Goal: Task Accomplishment & Management: Manage account settings

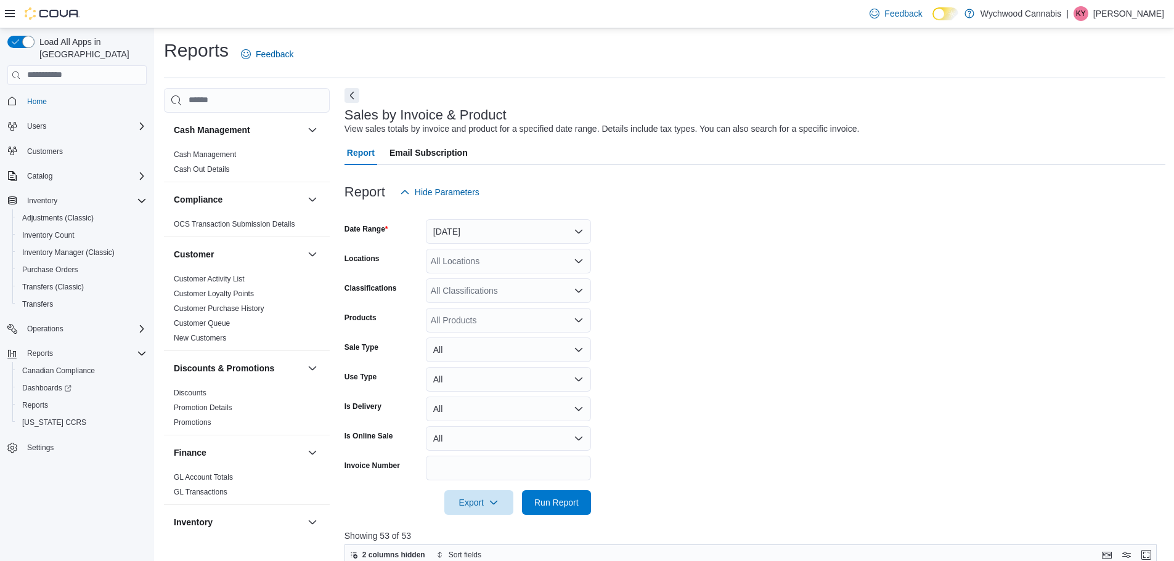
scroll to position [767, 0]
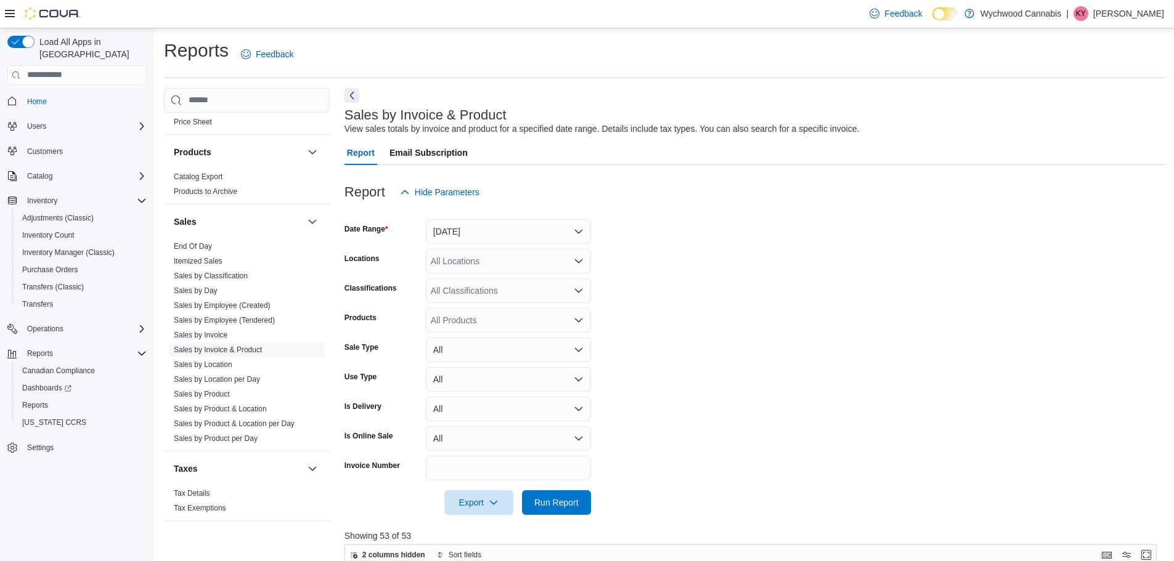
drag, startPoint x: 548, startPoint y: 482, endPoint x: 547, endPoint y: 489, distance: 6.9
click at [547, 486] on div at bounding box center [754, 486] width 821 height 10
click at [547, 493] on span "Run Report" at bounding box center [556, 502] width 54 height 25
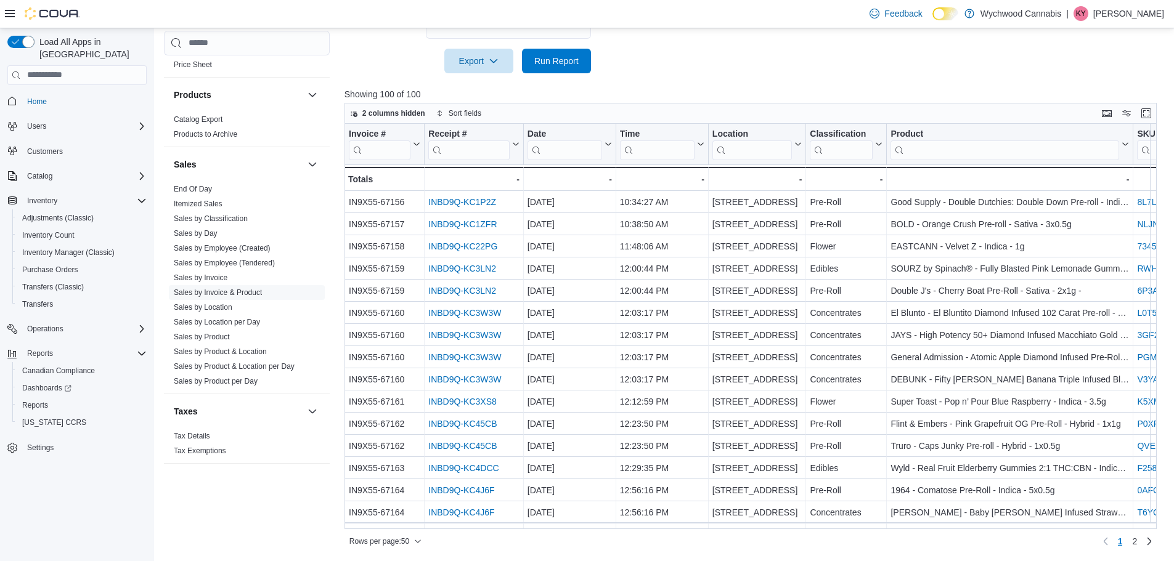
scroll to position [442, 0]
click at [1142, 543] on link "2" at bounding box center [1134, 542] width 15 height 20
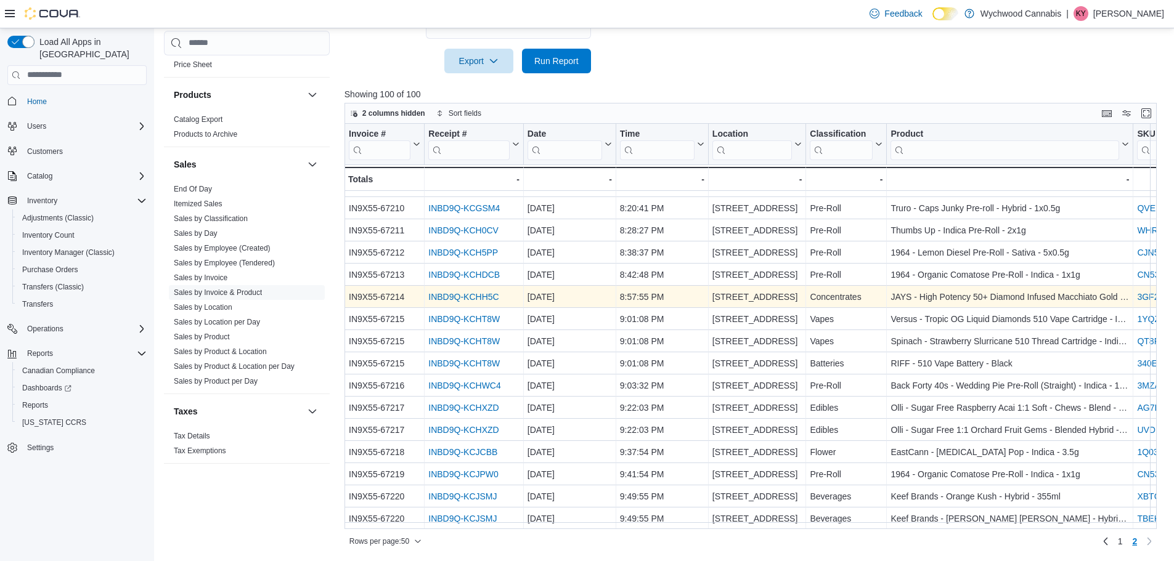
scroll to position [715, 0]
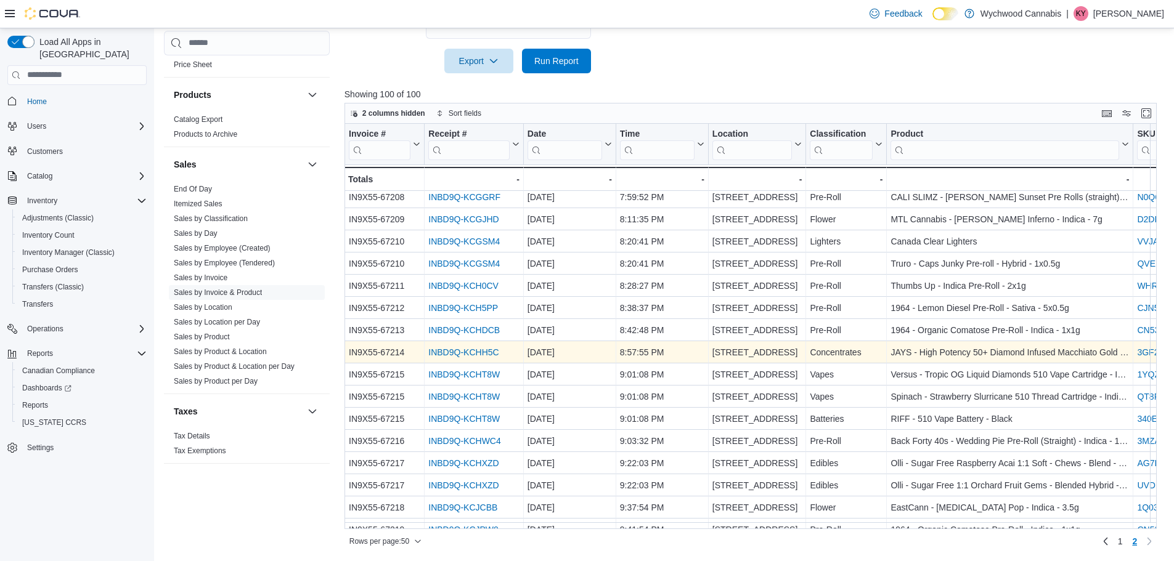
click at [489, 353] on link "INBD9Q-KCHH5C" at bounding box center [463, 353] width 70 height 10
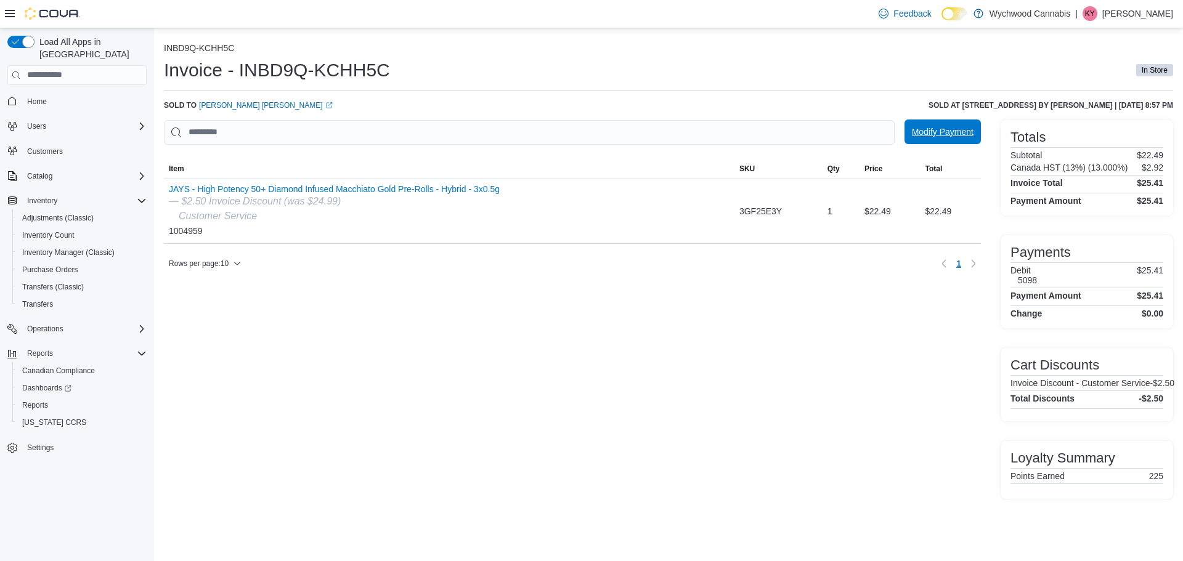
click at [959, 129] on span "Modify Payment" at bounding box center [943, 132] width 62 height 12
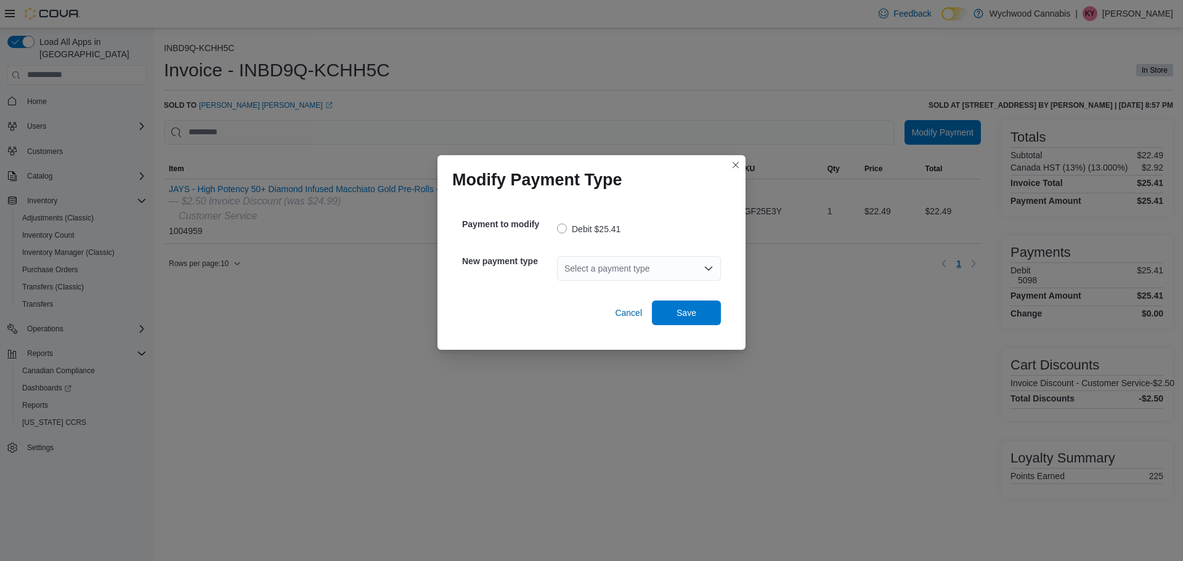
click at [683, 264] on div "Select a payment type" at bounding box center [639, 268] width 164 height 25
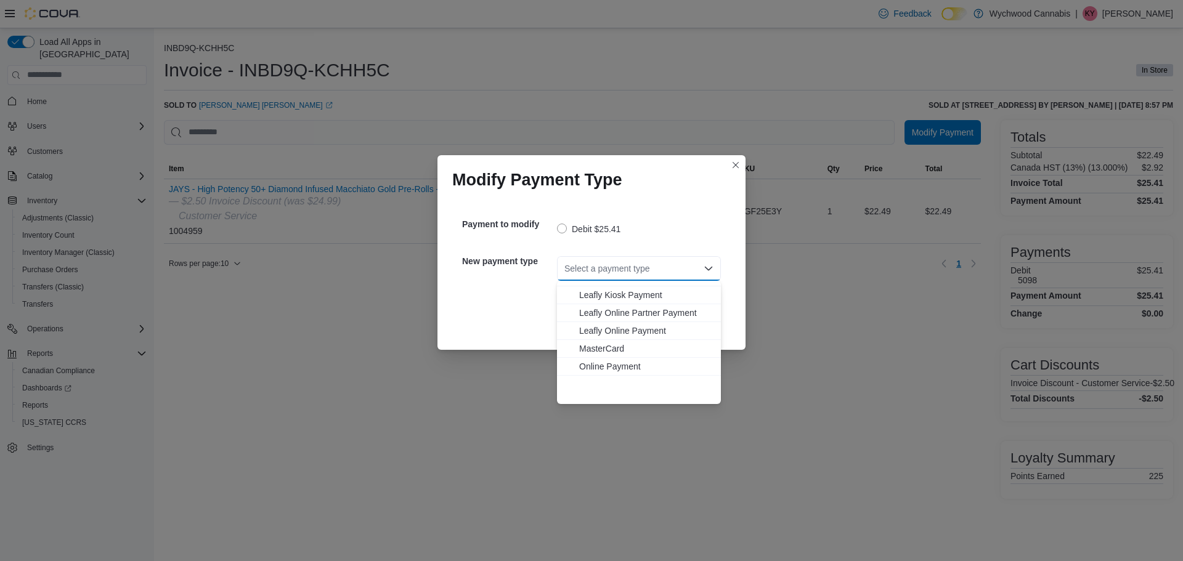
scroll to position [91, 0]
click at [593, 394] on span "Visa" at bounding box center [646, 395] width 134 height 12
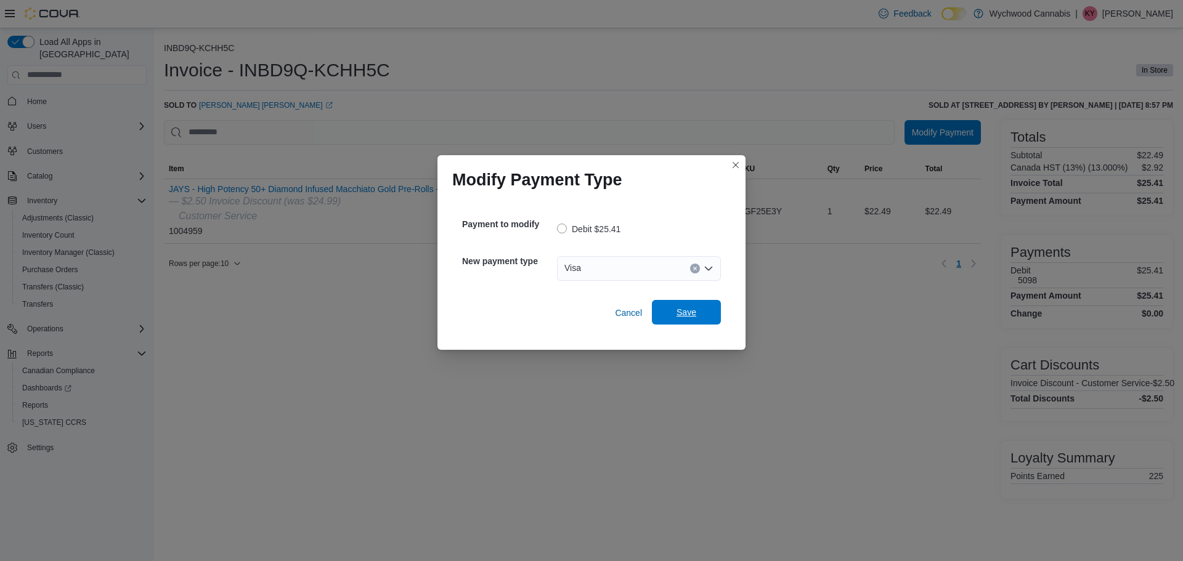
click at [680, 309] on span "Save" at bounding box center [687, 312] width 20 height 12
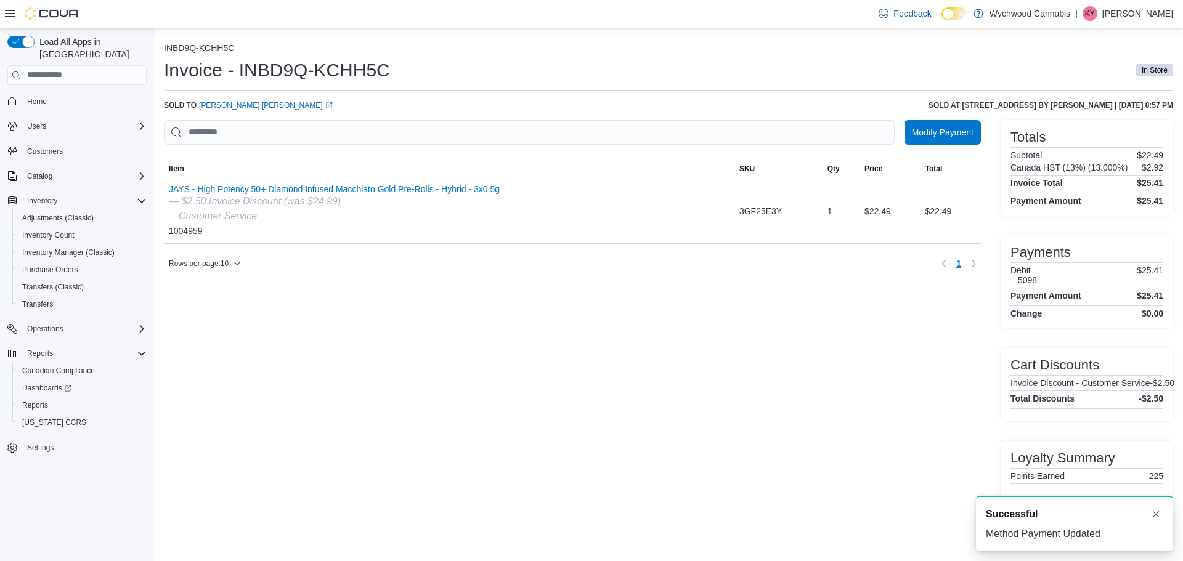
scroll to position [0, 0]
